Goal: Navigation & Orientation: Find specific page/section

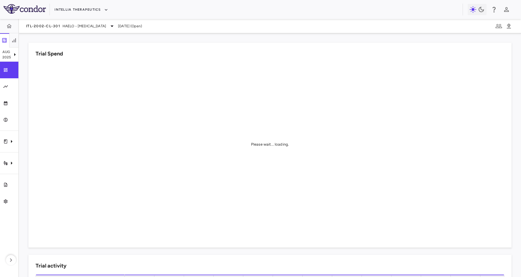
drag, startPoint x: 228, startPoint y: 26, endPoint x: 241, endPoint y: 26, distance: 13.3
click at [228, 26] on div "ITL-2002-CL-301 HAELO - [MEDICAL_DATA] [DATE] (Open)" at bounding box center [270, 26] width 502 height 14
